Goal: Task Accomplishment & Management: Manage account settings

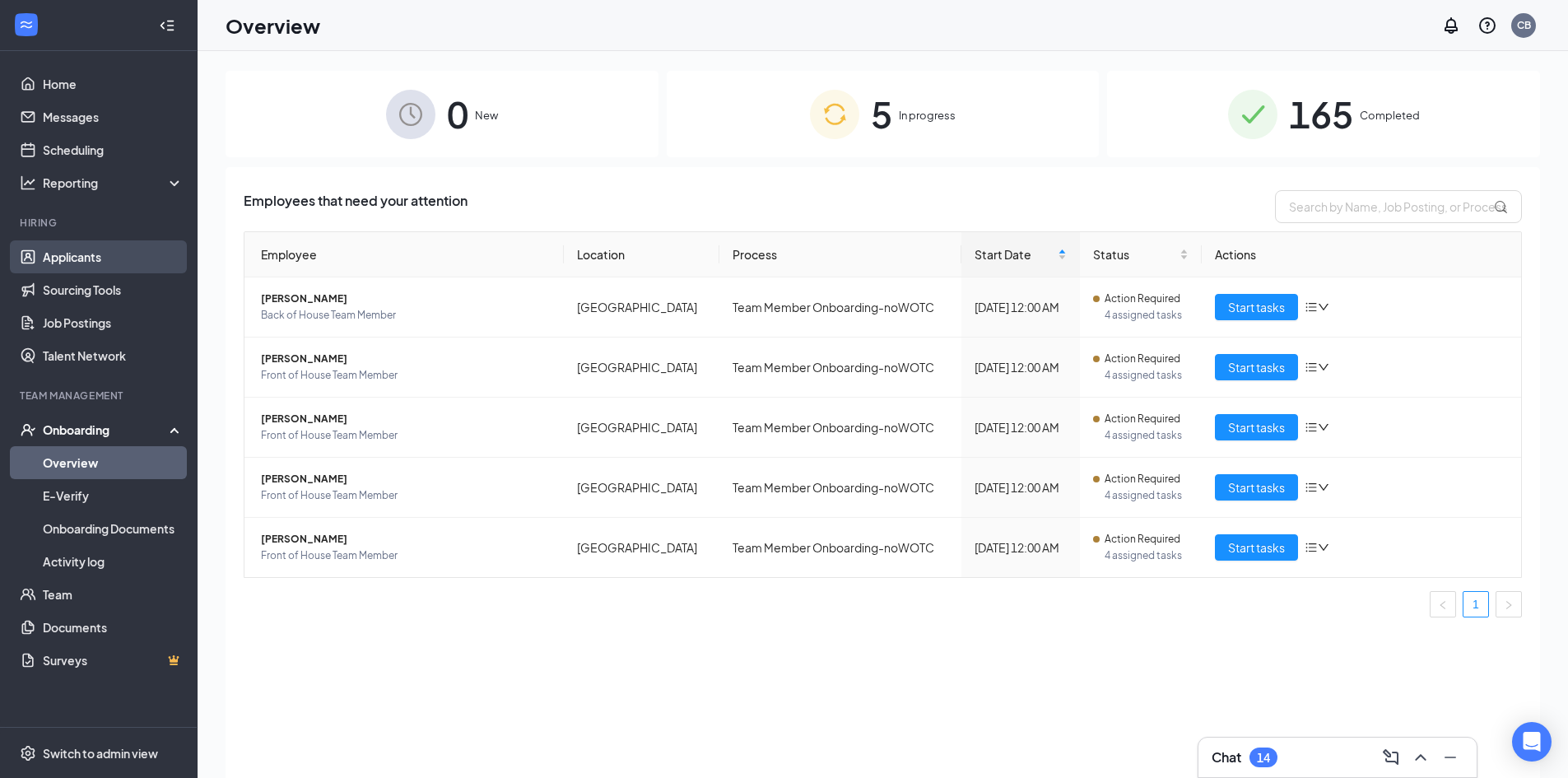
click at [61, 254] on link "Applicants" at bounding box center [112, 256] width 140 height 33
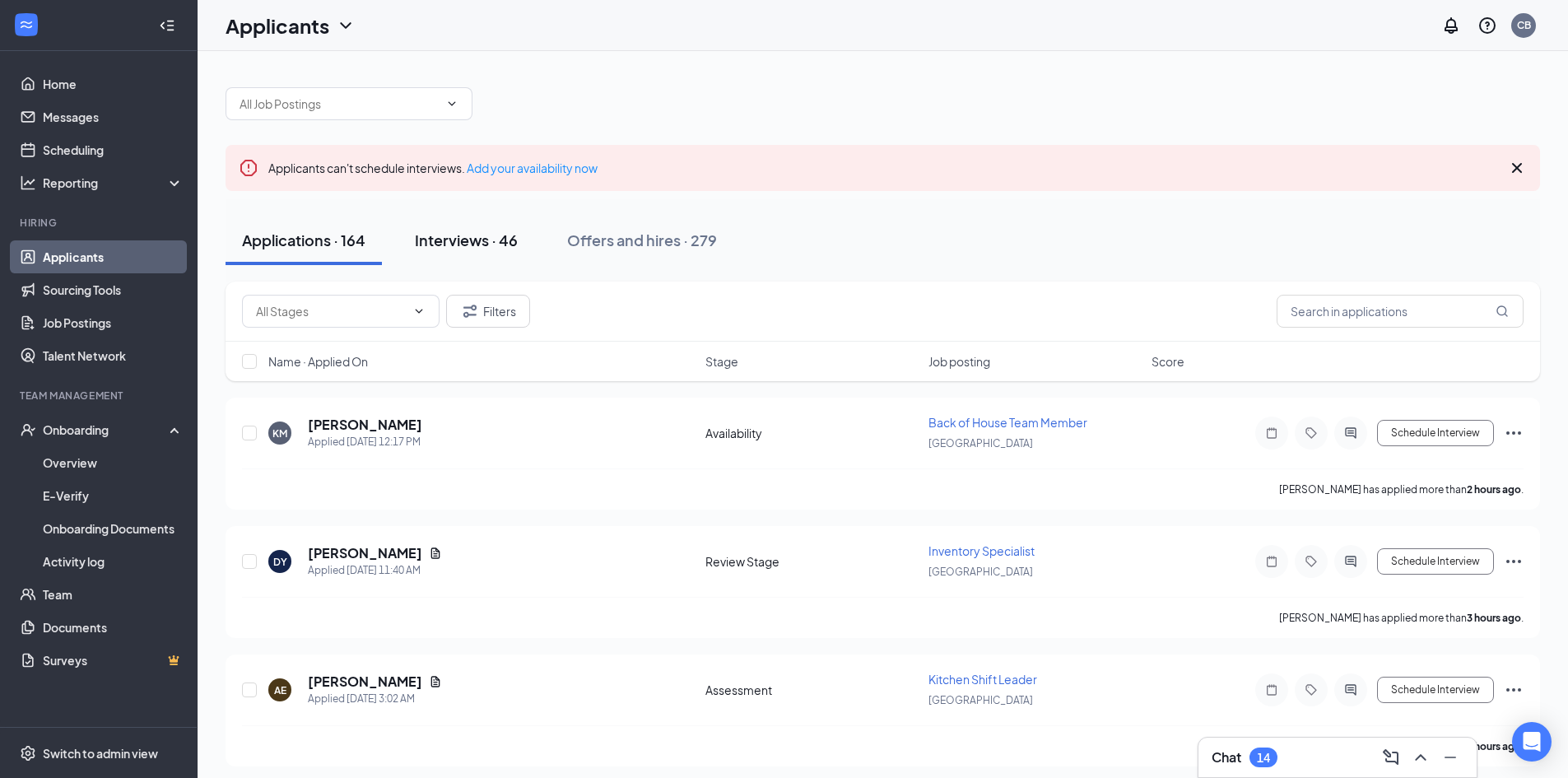
click at [452, 241] on div "Interviews · 46" at bounding box center [466, 239] width 102 height 20
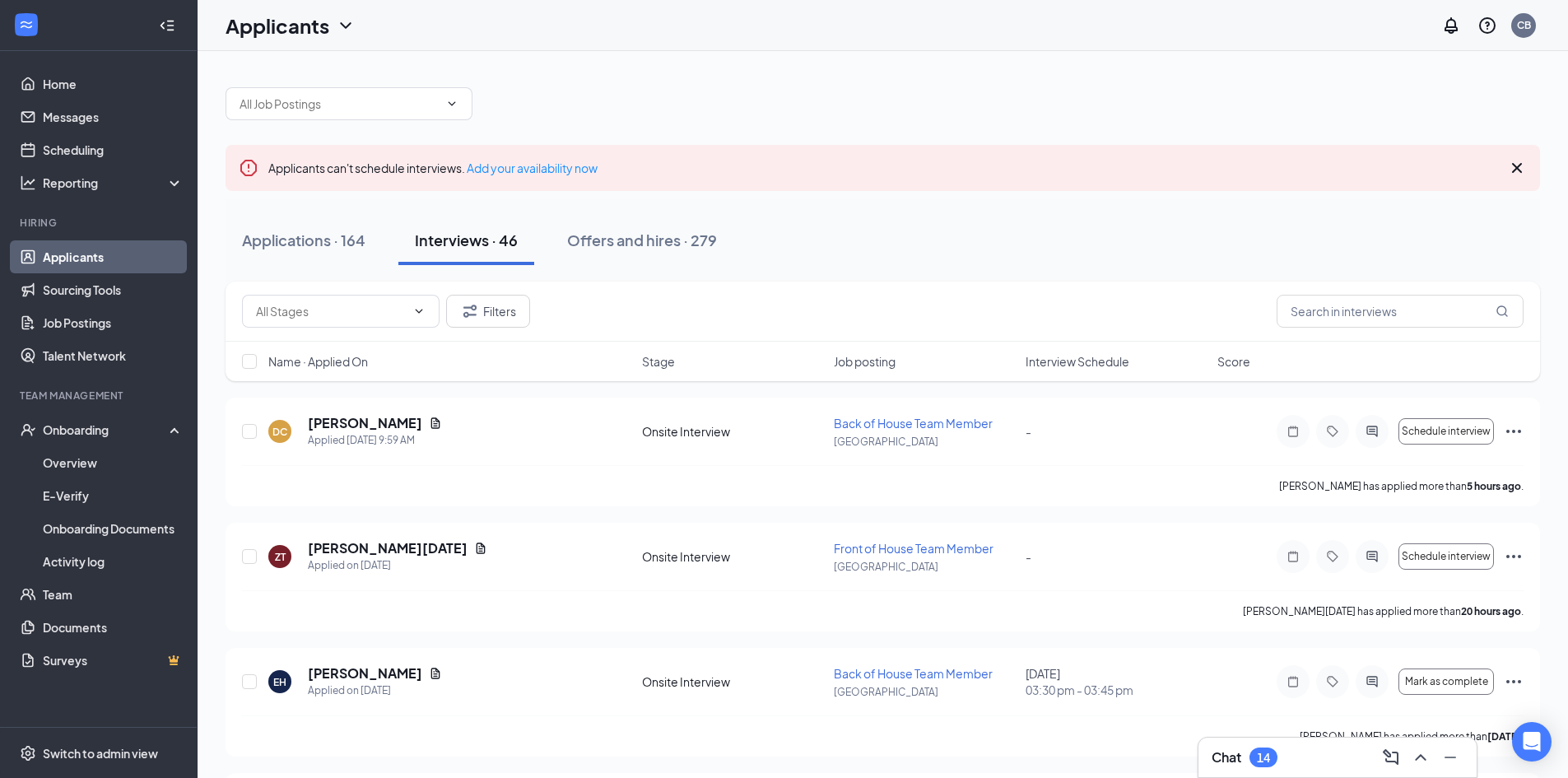
click at [1084, 343] on div "Name · Applied On Stage Job posting Interview Schedule Score" at bounding box center [882, 361] width 1314 height 40
click at [1083, 359] on span "Interview Schedule" at bounding box center [1077, 361] width 103 height 17
click at [1079, 361] on span "Interview Schedule" at bounding box center [1077, 361] width 103 height 17
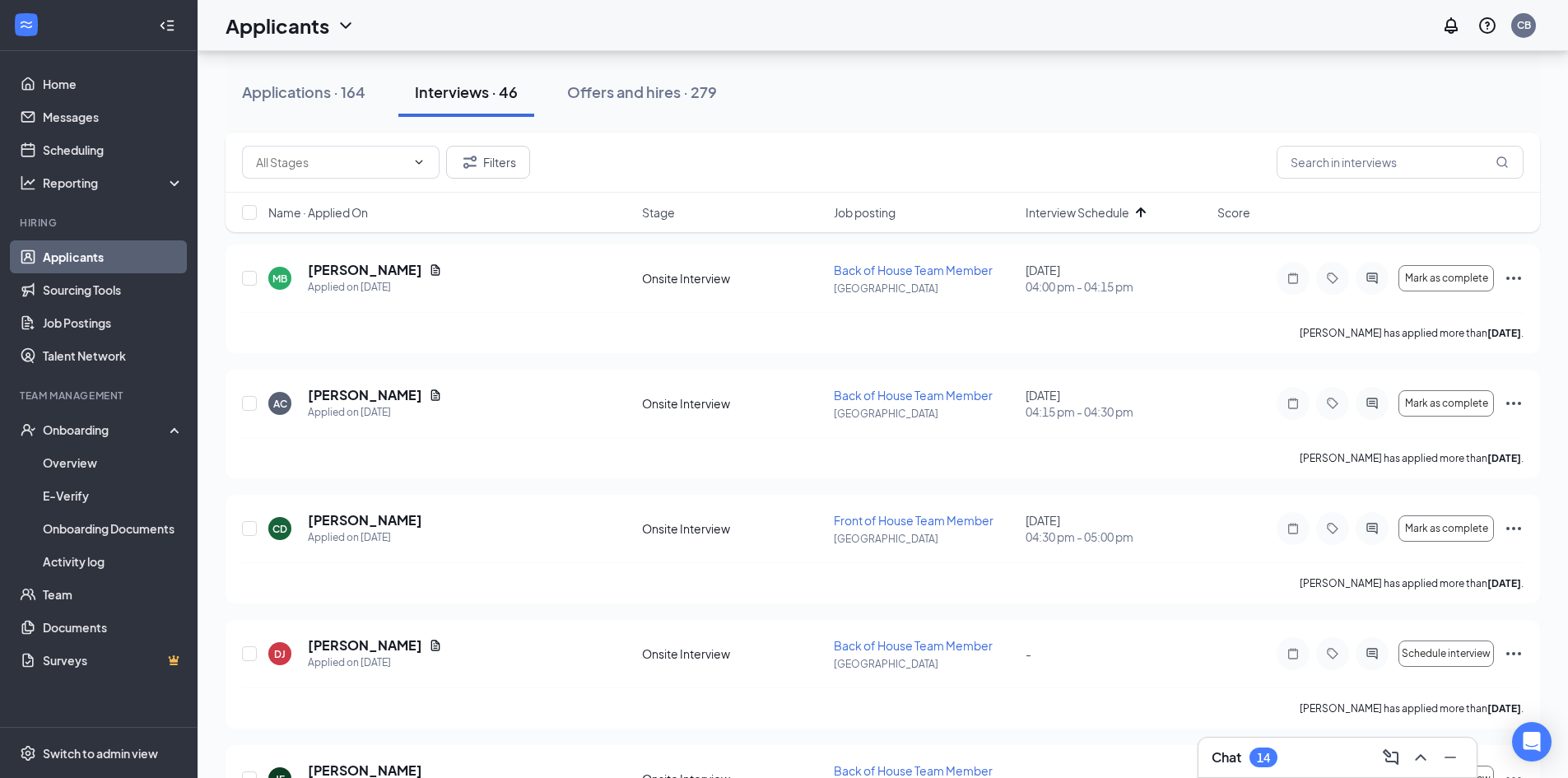
scroll to position [905, 0]
click at [1229, 759] on h3 "Chat" at bounding box center [1227, 757] width 30 height 18
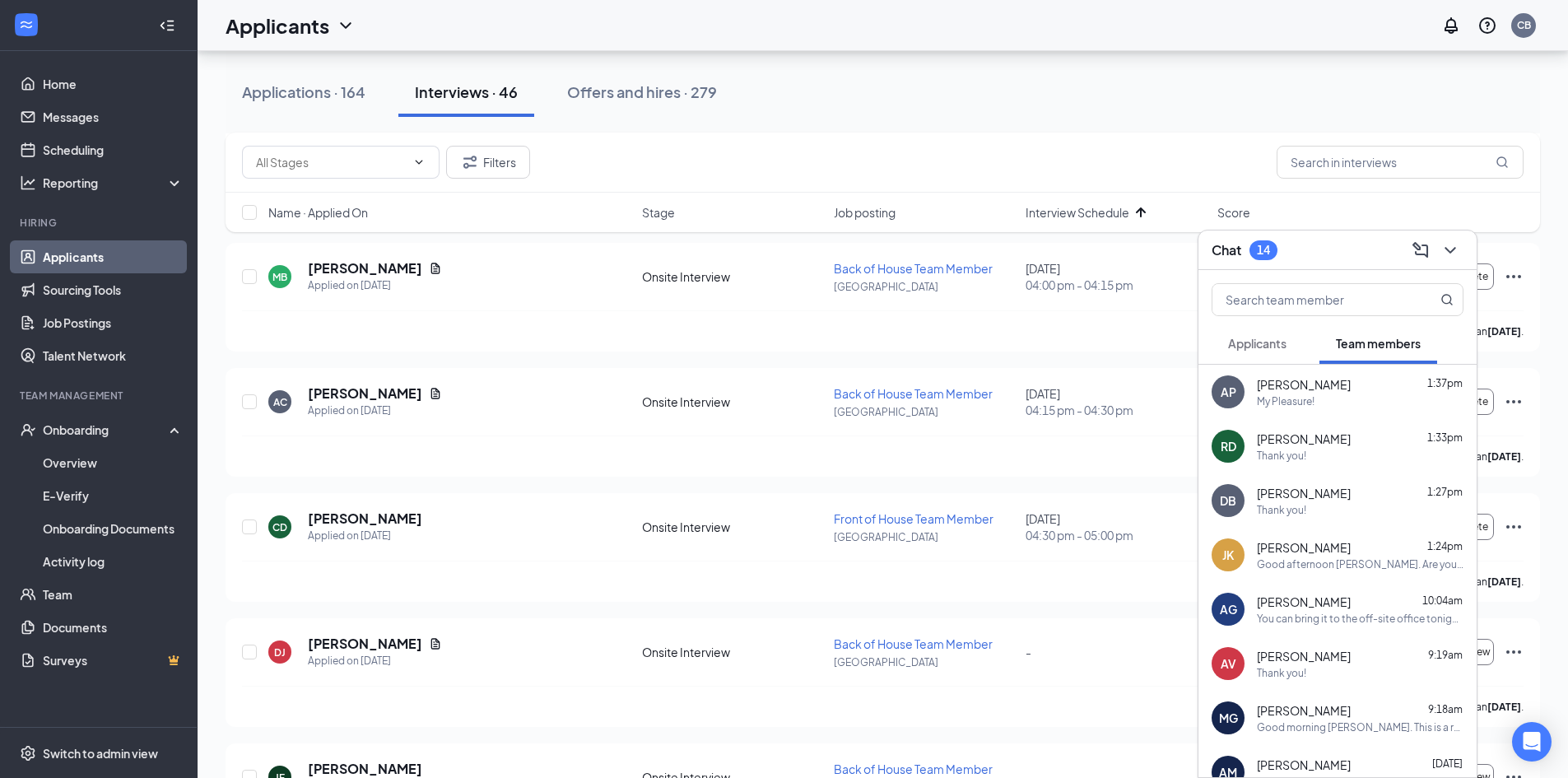
click at [1269, 347] on span "Applicants" at bounding box center [1257, 343] width 58 height 15
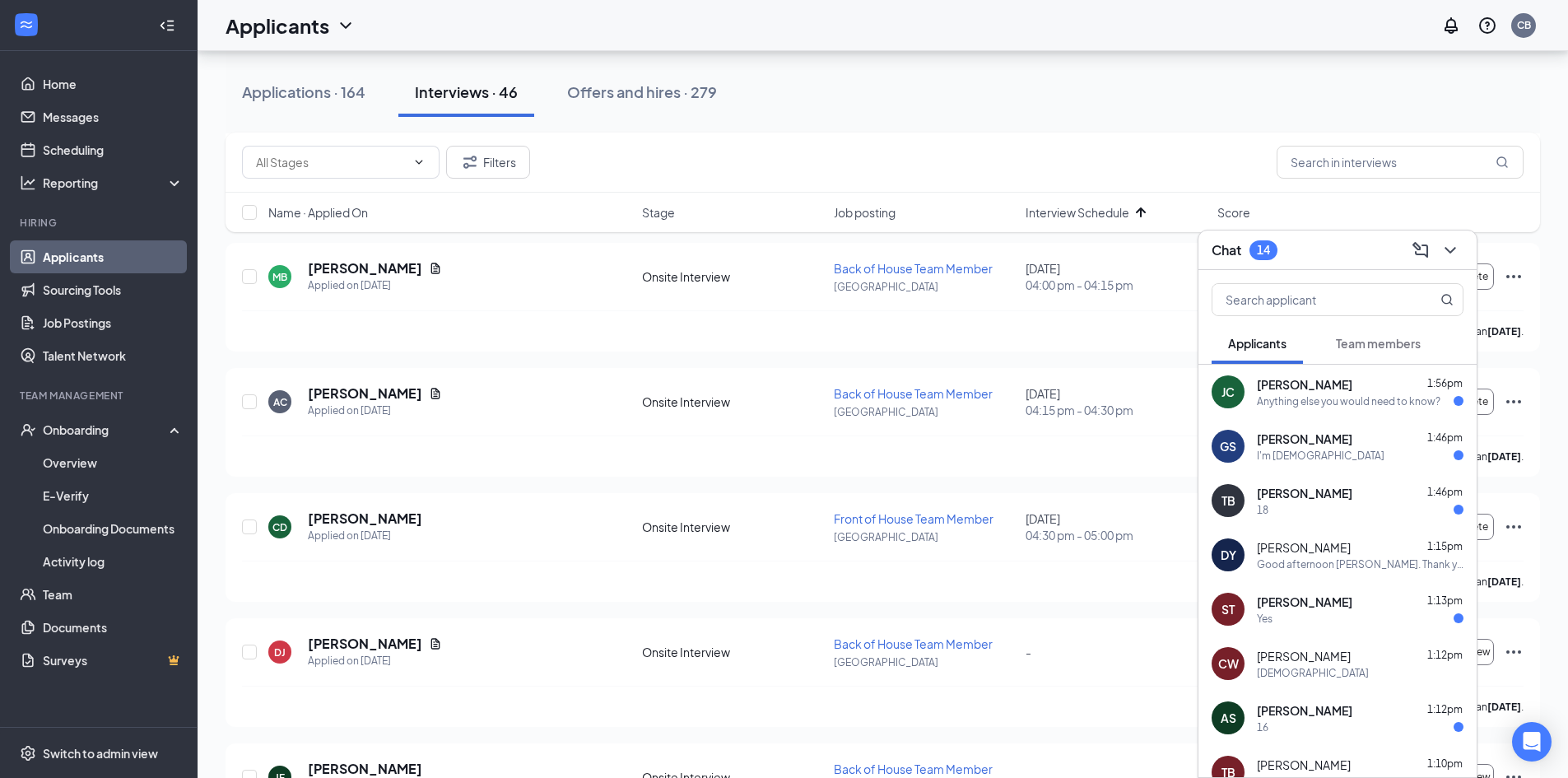
click at [1394, 351] on div "Team members" at bounding box center [1378, 343] width 85 height 17
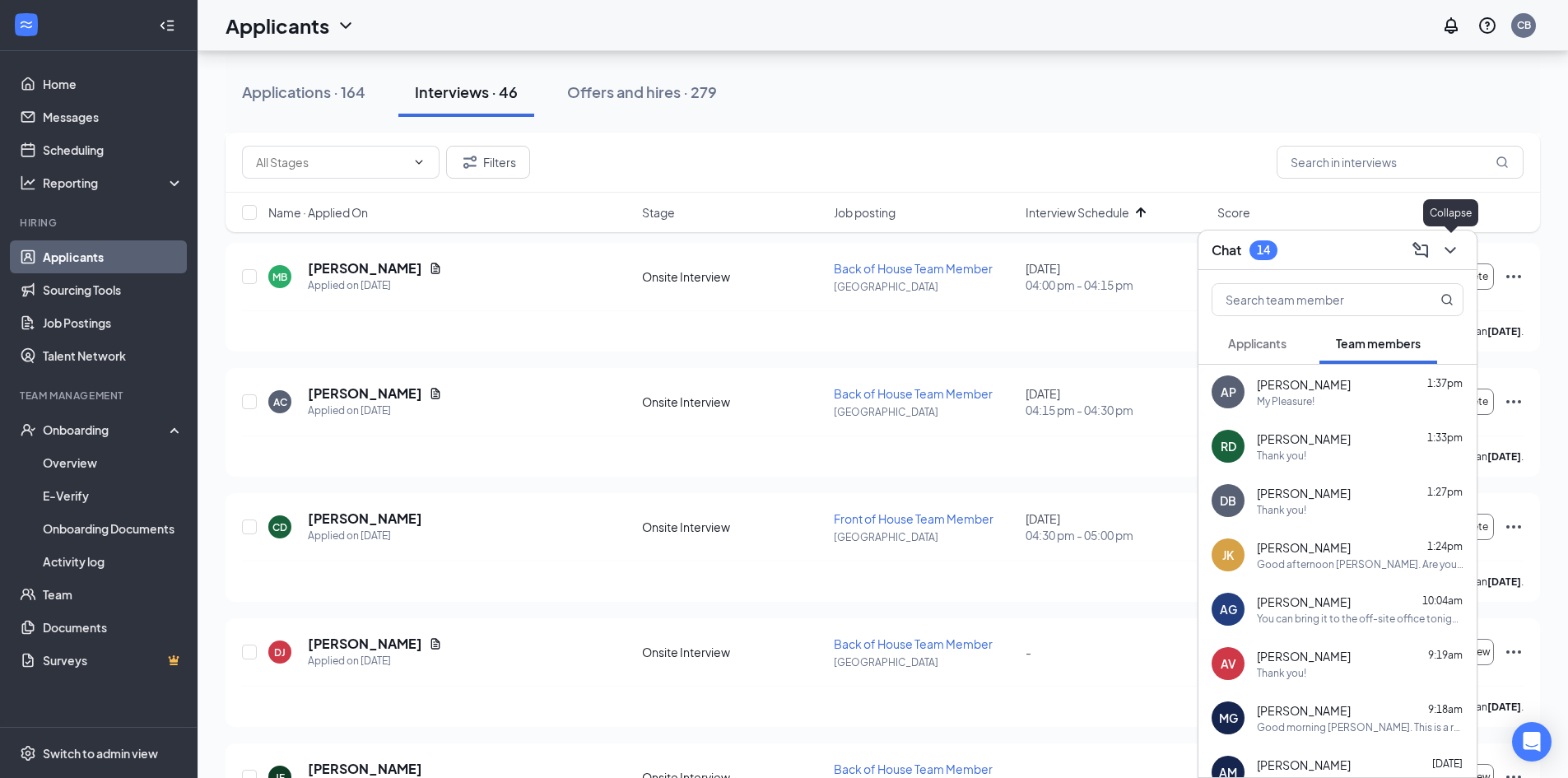
click at [1442, 247] on icon "ChevronDown" at bounding box center [1451, 250] width 19 height 19
